Goal: Task Accomplishment & Management: Use online tool/utility

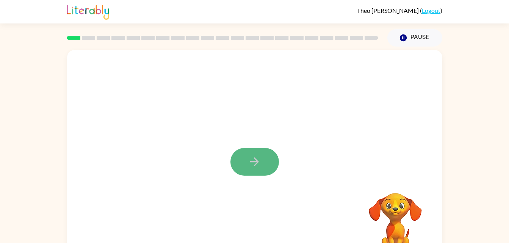
click at [246, 148] on button "button" at bounding box center [254, 162] width 49 height 28
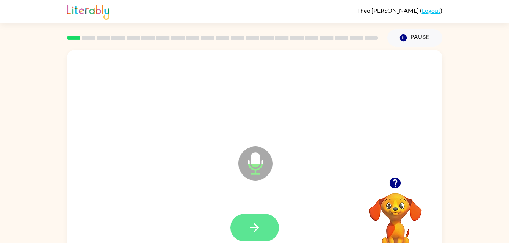
click at [245, 215] on button "button" at bounding box center [254, 228] width 49 height 28
click at [265, 223] on button "button" at bounding box center [254, 228] width 49 height 28
click at [252, 225] on icon "button" at bounding box center [254, 227] width 13 height 13
click at [257, 240] on button "button" at bounding box center [254, 228] width 49 height 28
click at [258, 227] on icon "button" at bounding box center [254, 227] width 13 height 13
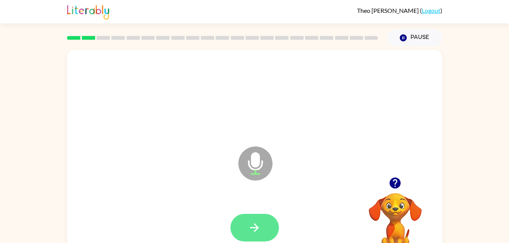
click at [243, 219] on button "button" at bounding box center [254, 228] width 49 height 28
click at [259, 223] on icon "button" at bounding box center [254, 227] width 13 height 13
click at [262, 227] on button "button" at bounding box center [254, 228] width 49 height 28
click at [268, 231] on button "button" at bounding box center [254, 228] width 49 height 28
click at [251, 224] on icon "button" at bounding box center [254, 227] width 13 height 13
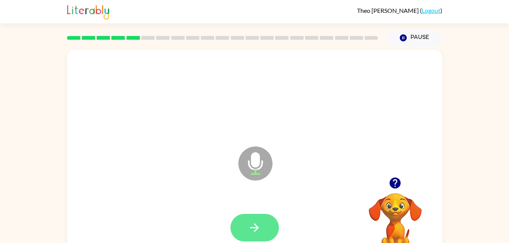
click at [252, 222] on icon "button" at bounding box center [254, 227] width 13 height 13
click at [262, 232] on button "button" at bounding box center [254, 228] width 49 height 28
click at [253, 222] on icon "button" at bounding box center [254, 227] width 13 height 13
click at [256, 219] on button "button" at bounding box center [254, 228] width 49 height 28
click at [252, 224] on icon "button" at bounding box center [254, 227] width 13 height 13
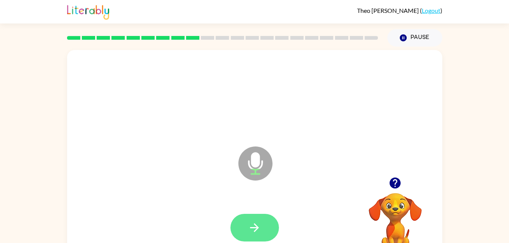
click at [261, 223] on button "button" at bounding box center [254, 228] width 49 height 28
click at [248, 222] on button "button" at bounding box center [254, 228] width 49 height 28
click at [250, 221] on button "button" at bounding box center [254, 228] width 49 height 28
click at [255, 238] on button "button" at bounding box center [254, 228] width 49 height 28
click at [259, 224] on icon "button" at bounding box center [254, 227] width 13 height 13
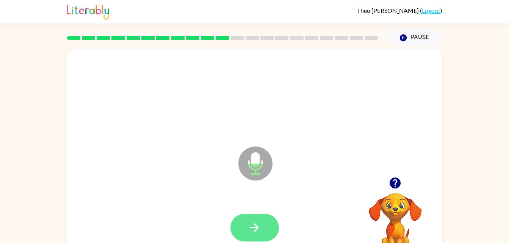
click at [241, 226] on button "button" at bounding box center [254, 228] width 49 height 28
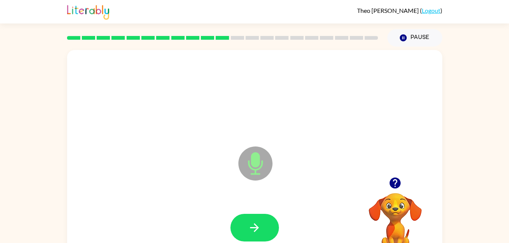
click at [273, 214] on div at bounding box center [254, 228] width 49 height 28
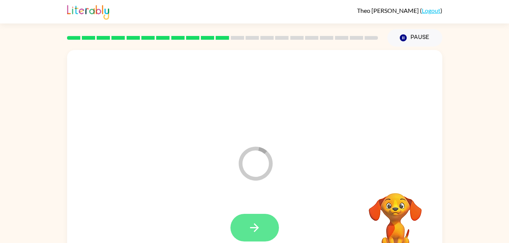
click at [248, 225] on button "button" at bounding box center [254, 228] width 49 height 28
click at [257, 233] on icon "button" at bounding box center [254, 227] width 13 height 13
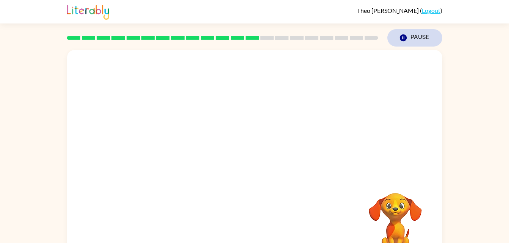
click at [416, 37] on button "Pause Pause" at bounding box center [414, 37] width 55 height 17
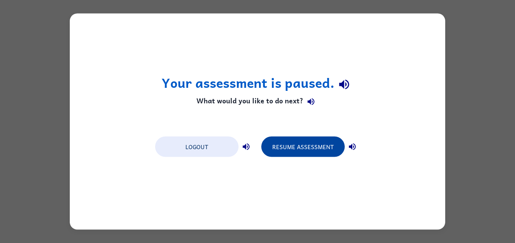
click at [304, 157] on button "Resume Assessment" at bounding box center [302, 147] width 83 height 20
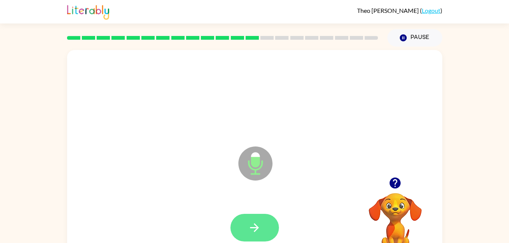
click at [259, 225] on icon "button" at bounding box center [254, 227] width 13 height 13
click at [251, 232] on icon "button" at bounding box center [254, 227] width 13 height 13
click at [247, 227] on button "button" at bounding box center [254, 228] width 49 height 28
click at [252, 223] on icon "button" at bounding box center [254, 227] width 13 height 13
click at [245, 215] on button "button" at bounding box center [254, 228] width 49 height 28
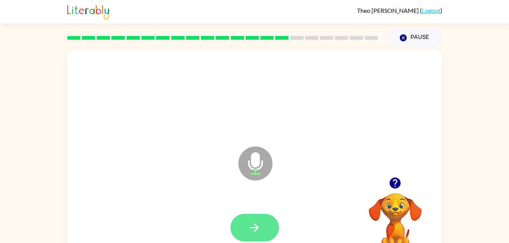
click at [251, 230] on icon "button" at bounding box center [254, 227] width 13 height 13
click at [251, 231] on icon "button" at bounding box center [254, 227] width 13 height 13
click at [239, 225] on button "button" at bounding box center [254, 228] width 49 height 28
click at [248, 217] on button "button" at bounding box center [254, 228] width 49 height 28
click at [248, 227] on icon "button" at bounding box center [254, 227] width 13 height 13
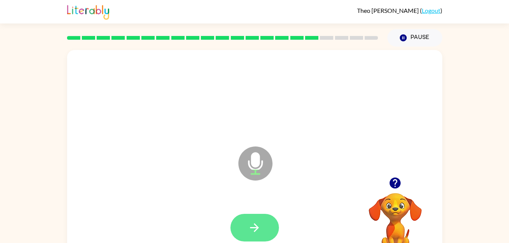
click at [260, 232] on icon "button" at bounding box center [254, 227] width 13 height 13
click at [255, 221] on icon "button" at bounding box center [254, 227] width 13 height 13
click at [262, 238] on button "button" at bounding box center [254, 228] width 49 height 28
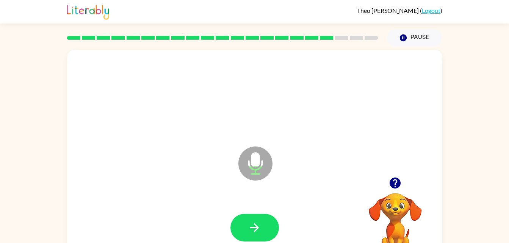
click at [241, 214] on div at bounding box center [254, 228] width 49 height 28
click at [243, 216] on button "button" at bounding box center [254, 228] width 49 height 28
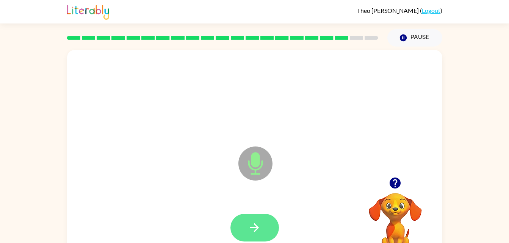
click at [256, 229] on icon "button" at bounding box center [254, 228] width 9 height 9
click at [255, 215] on button "button" at bounding box center [254, 228] width 49 height 28
click at [254, 220] on button "button" at bounding box center [254, 228] width 49 height 28
click at [249, 219] on button "button" at bounding box center [254, 228] width 49 height 28
